Goal: Task Accomplishment & Management: Manage account settings

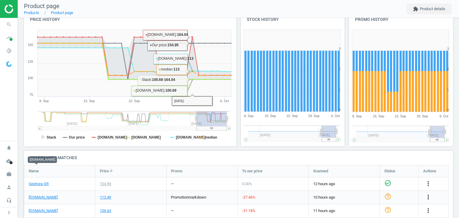
scroll to position [105, 0]
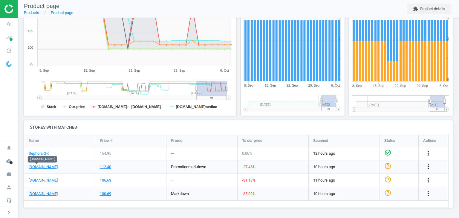
click at [429, 168] on icon "more_vert" at bounding box center [428, 166] width 7 height 7
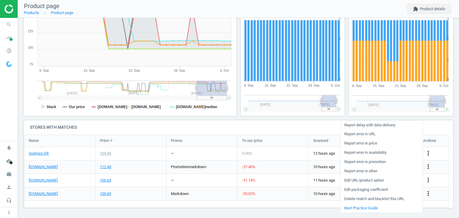
click at [362, 182] on link "Edit URL/product option" at bounding box center [381, 180] width 82 height 9
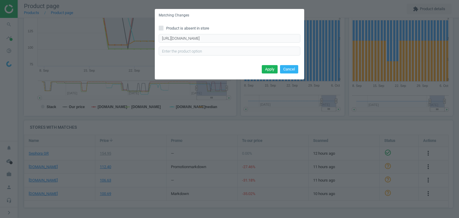
click at [191, 25] on div "Product is absent in store https://www.notino.gr/dolce-gabbana/q-by-dolce-gabba…" at bounding box center [229, 43] width 149 height 42
click at [194, 29] on span "Product is absent in store" at bounding box center [187, 28] width 45 height 5
click at [163, 29] on input "Product is absent in store" at bounding box center [161, 28] width 4 height 4
checkbox input "true"
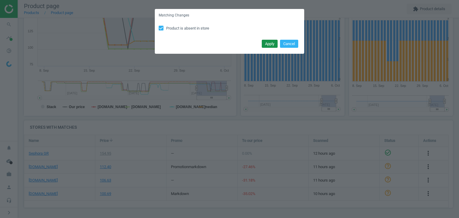
click at [269, 46] on button "Apply" at bounding box center [270, 44] width 16 height 8
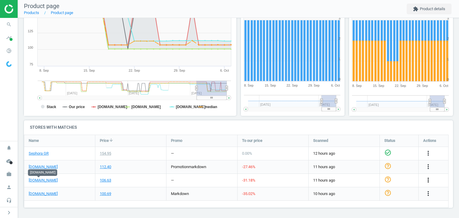
click at [429, 181] on icon "more_vert" at bounding box center [428, 180] width 7 height 7
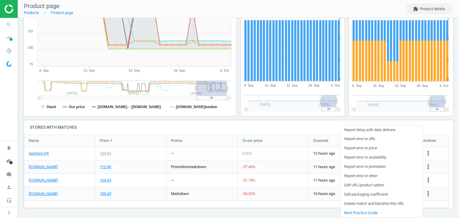
click at [376, 187] on link "Edit URL/product option" at bounding box center [381, 185] width 82 height 9
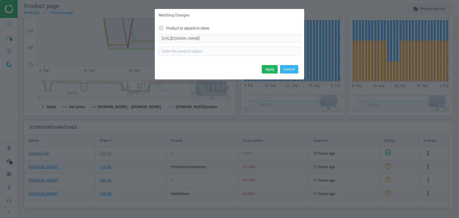
click at [183, 24] on div "Product is absent in store https://www.atticadps.gr/proionta-omorfias/arwmata/r…" at bounding box center [229, 43] width 149 height 42
click at [183, 26] on span "Product is absent in store" at bounding box center [187, 28] width 45 height 5
click at [163, 26] on input "Product is absent in store" at bounding box center [161, 28] width 4 height 4
checkbox input "true"
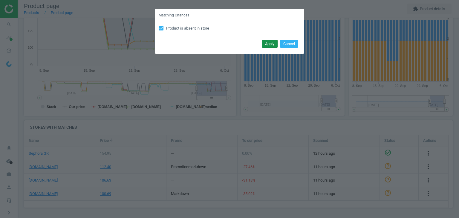
click at [269, 43] on button "Apply" at bounding box center [270, 44] width 16 height 8
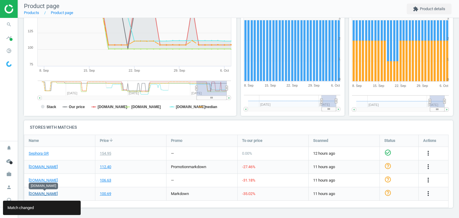
click at [50, 196] on link "[DOMAIN_NAME]" at bounding box center [43, 193] width 29 height 5
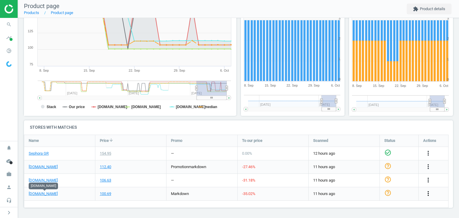
click at [430, 196] on icon "more_vert" at bounding box center [428, 193] width 7 height 7
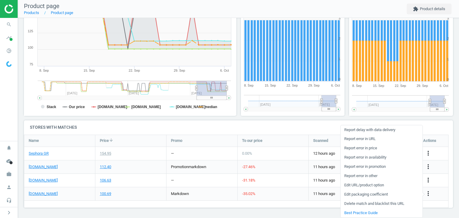
click at [375, 187] on link "Edit URL/product option" at bounding box center [381, 185] width 82 height 9
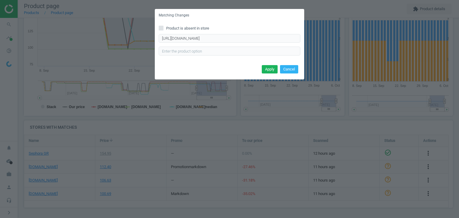
click at [182, 27] on span "Product is absent in store" at bounding box center [187, 28] width 45 height 5
click at [163, 27] on input "Product is absent in store" at bounding box center [161, 28] width 4 height 4
checkbox input "true"
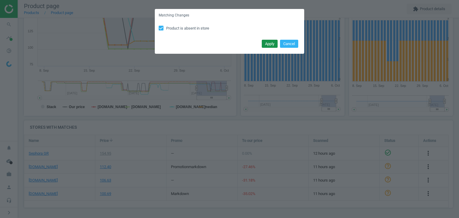
click at [263, 45] on button "Apply" at bounding box center [270, 44] width 16 height 8
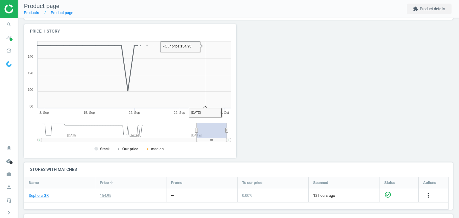
scroll to position [139, 0]
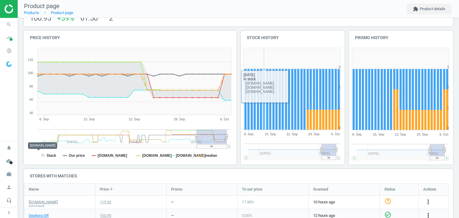
scroll to position [105, 0]
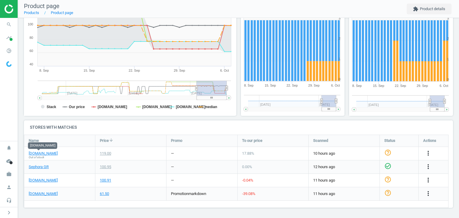
click at [428, 157] on button "more_vert" at bounding box center [428, 154] width 7 height 8
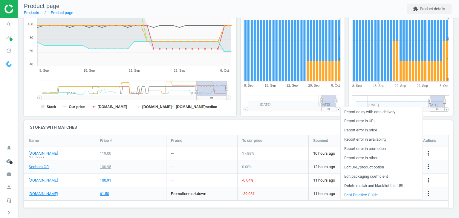
click at [390, 166] on link "Edit URL/product option" at bounding box center [381, 167] width 82 height 9
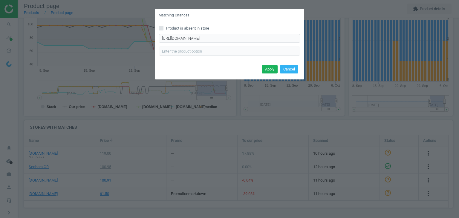
click at [194, 26] on span "Product is absent in store" at bounding box center [187, 28] width 45 height 5
click at [163, 26] on input "Product is absent in store" at bounding box center [161, 28] width 4 height 4
checkbox input "true"
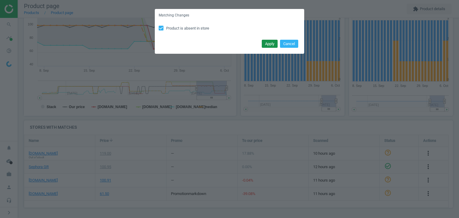
click at [268, 45] on button "Apply" at bounding box center [270, 44] width 16 height 8
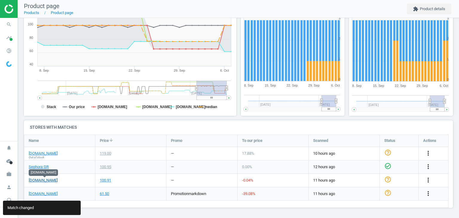
click at [45, 181] on link "[DOMAIN_NAME]" at bounding box center [43, 180] width 29 height 5
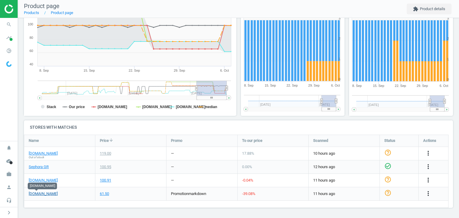
click at [42, 193] on link "[DOMAIN_NAME]" at bounding box center [43, 193] width 29 height 5
click at [429, 194] on icon "more_vert" at bounding box center [428, 193] width 7 height 7
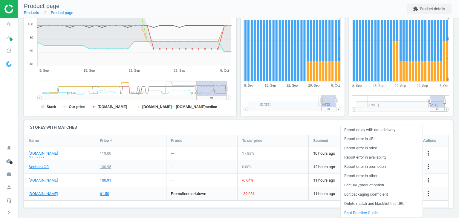
click at [360, 184] on link "Edit URL/product option" at bounding box center [381, 185] width 82 height 9
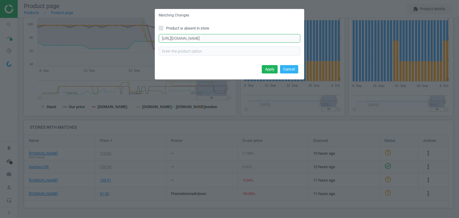
click at [250, 41] on input "[URL][DOMAIN_NAME]" at bounding box center [230, 38] width 142 height 9
click at [361, 62] on div "Matching Changes Product is absent in store [URL][DOMAIN_NAME] Enter correct pr…" at bounding box center [229, 109] width 459 height 218
